Goal: Obtain resource: Download file/media

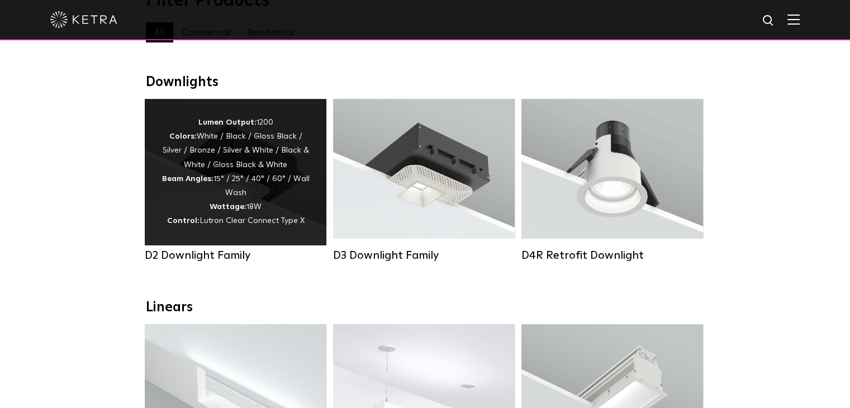
scroll to position [280, 0]
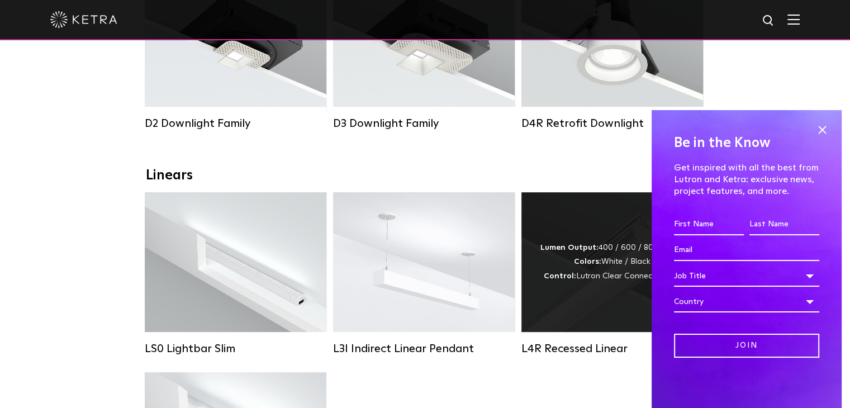
click at [561, 262] on div "Lumen Output: 400 / 600 / 800 / 1000 Colors: White / Black Control: Lutron Clea…" at bounding box center [613, 262] width 144 height 42
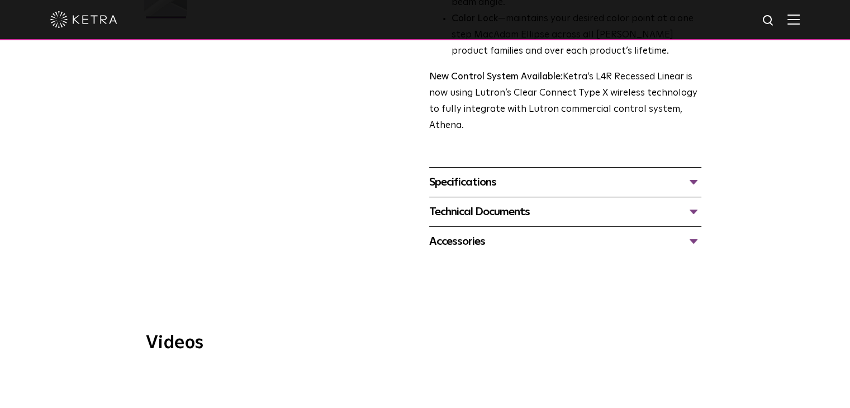
scroll to position [391, 0]
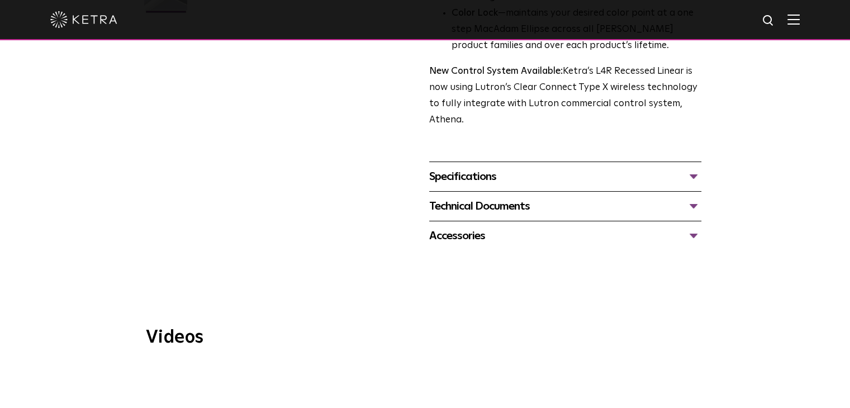
click at [458, 214] on div "Technical Documents" at bounding box center [565, 206] width 272 height 18
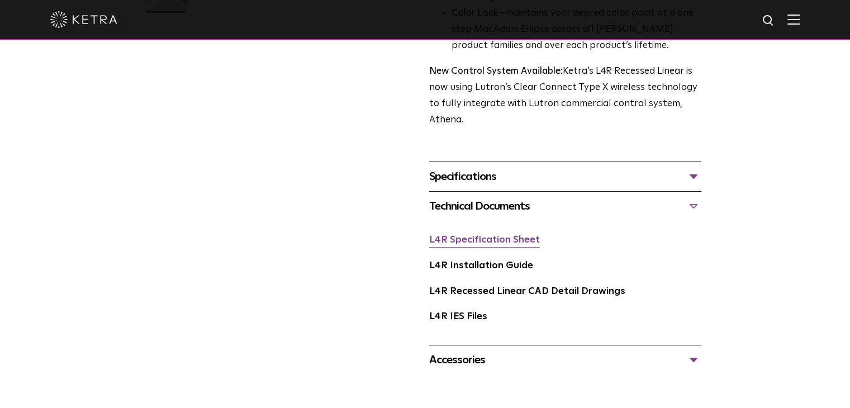
click at [464, 240] on link "L4R Specification Sheet" at bounding box center [484, 240] width 111 height 10
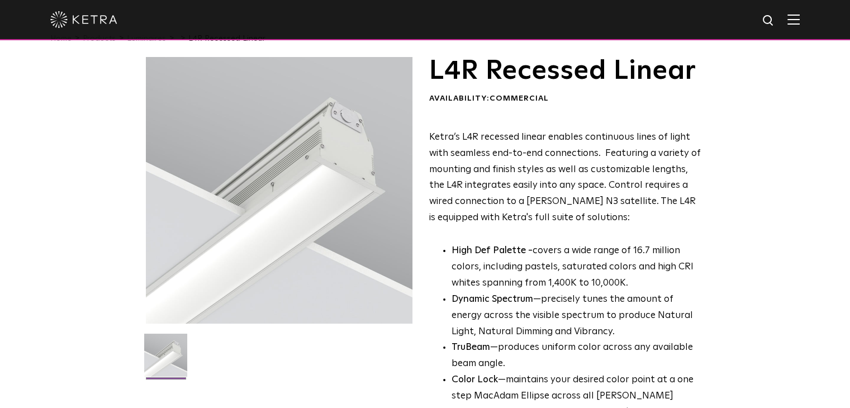
scroll to position [0, 0]
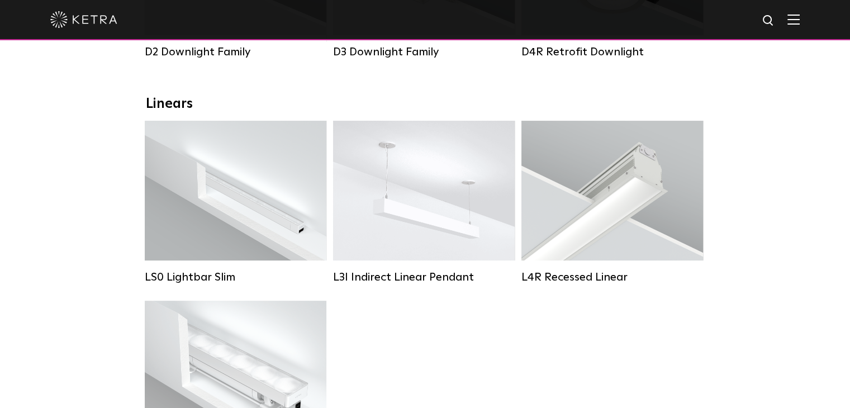
scroll to position [447, 0]
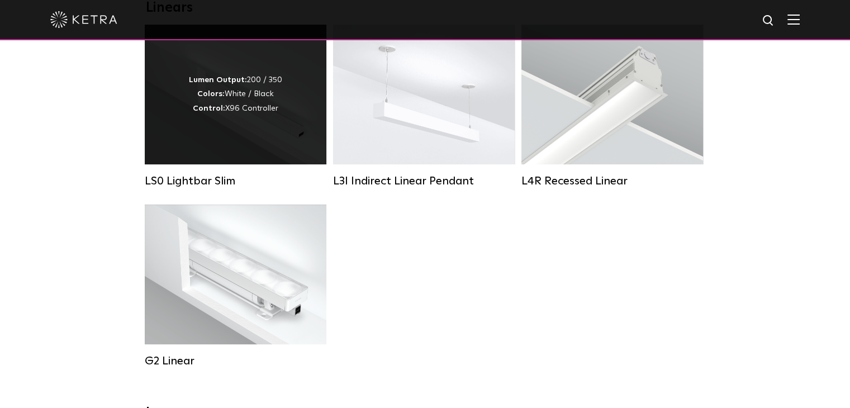
click at [211, 146] on div "Lumen Output: 200 / 350 Colors: White / Black Control: X96 Controller" at bounding box center [236, 95] width 182 height 140
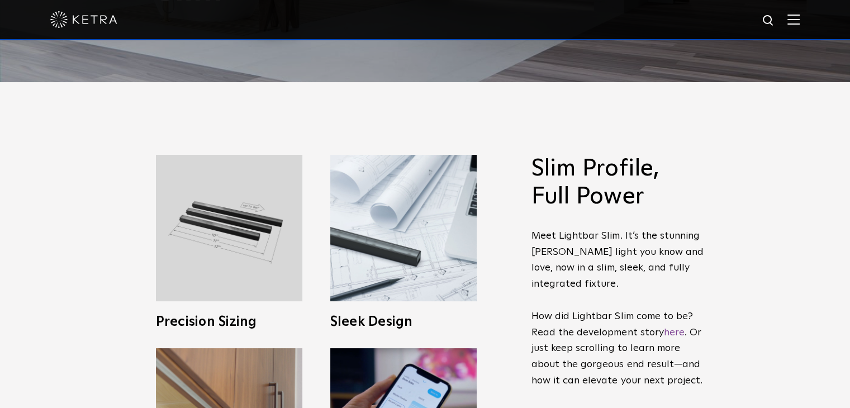
scroll to position [335, 0]
